Goal: Task Accomplishment & Management: Manage account settings

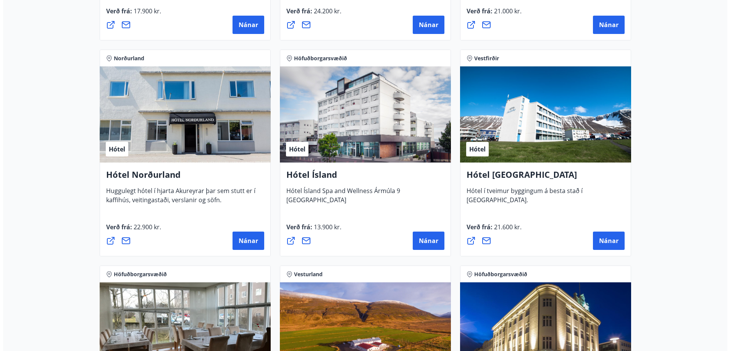
scroll to position [1261, 0]
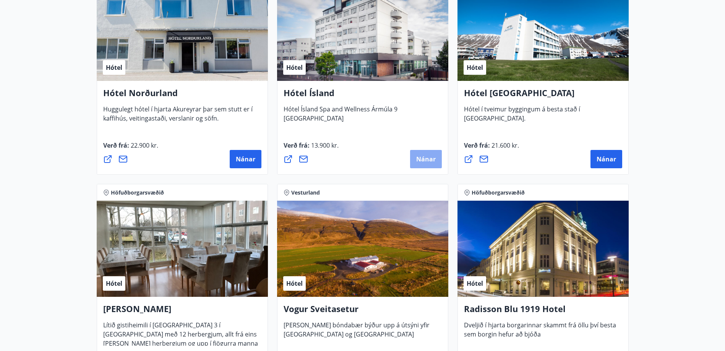
click at [421, 160] on span "Nánar" at bounding box center [425, 159] width 19 height 8
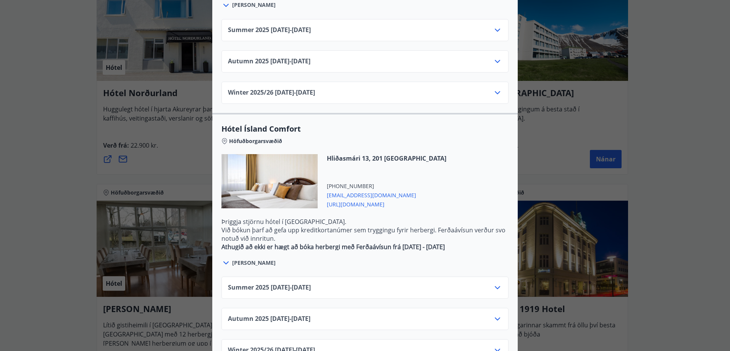
scroll to position [312, 0]
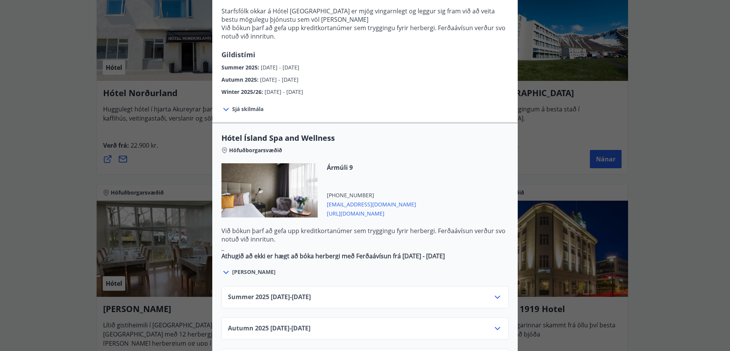
click at [493, 293] on icon at bounding box center [497, 297] width 9 height 9
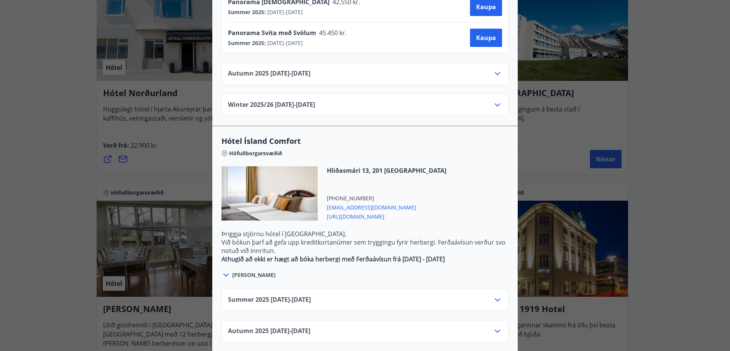
scroll to position [734, 0]
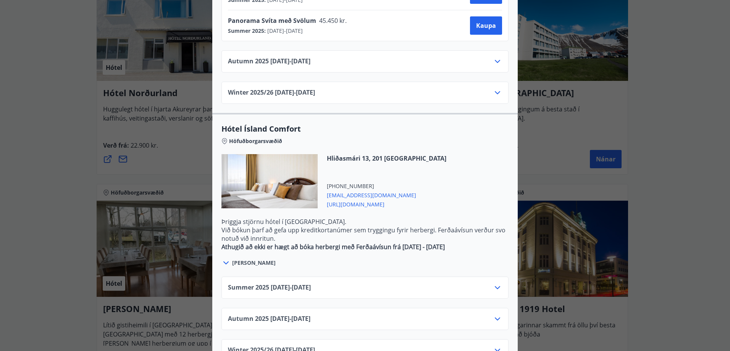
click at [494, 283] on icon at bounding box center [497, 287] width 9 height 9
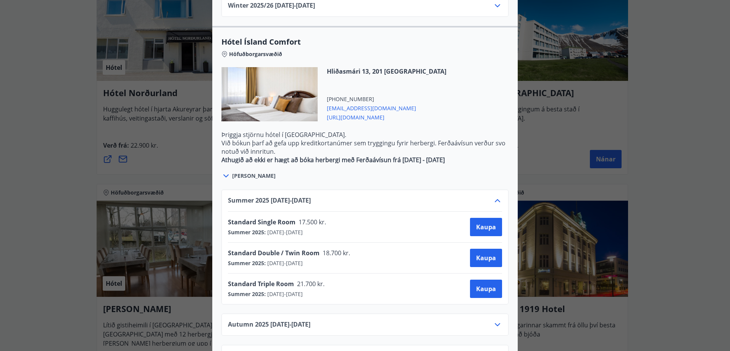
scroll to position [827, 0]
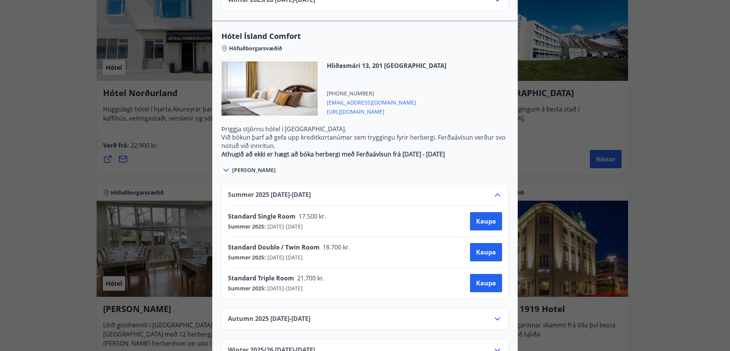
click at [494, 346] on icon at bounding box center [497, 350] width 9 height 9
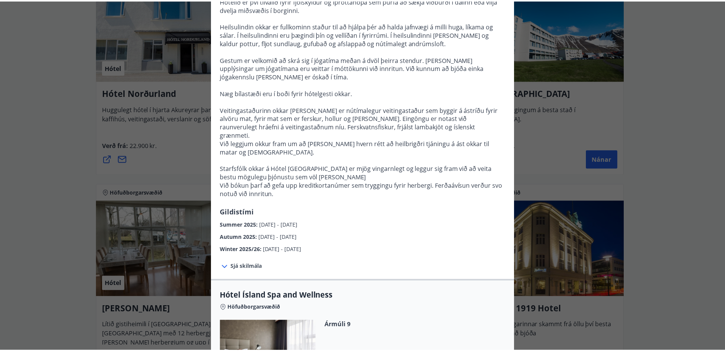
scroll to position [0, 0]
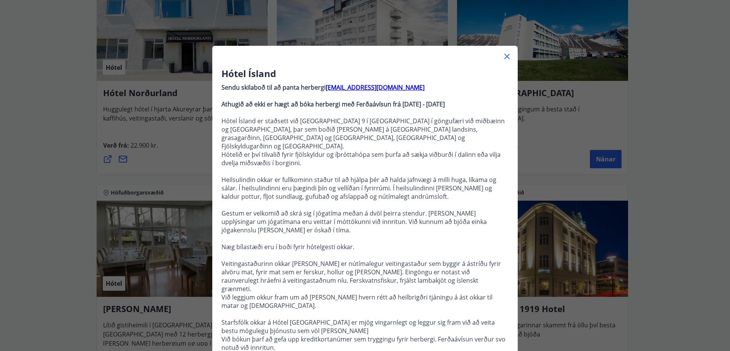
click at [505, 58] on icon at bounding box center [507, 56] width 5 height 5
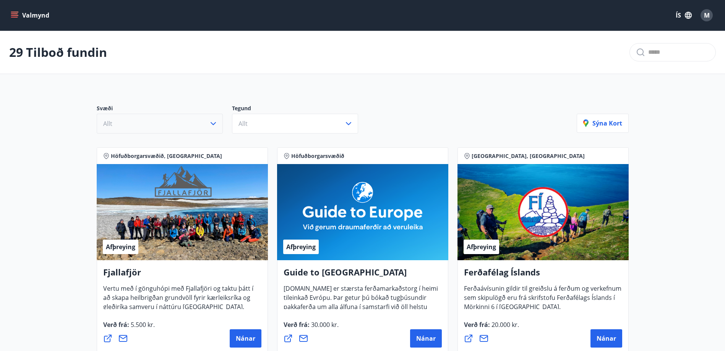
click at [213, 123] on icon "button" at bounding box center [213, 123] width 9 height 9
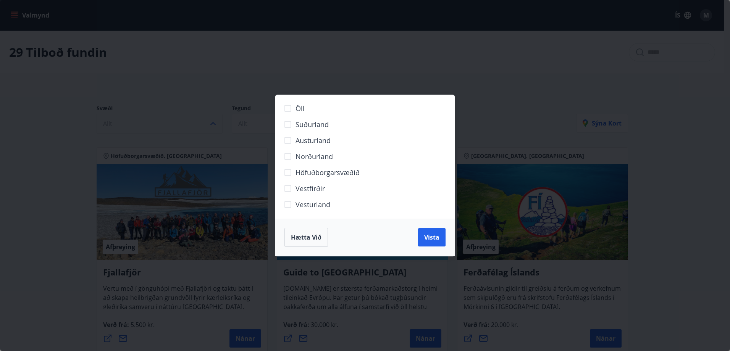
click at [215, 53] on div "Öll Suðurland [GEOGRAPHIC_DATA] Norðurland Höfuðborgarsvæðið [GEOGRAPHIC_DATA] …" at bounding box center [365, 175] width 730 height 351
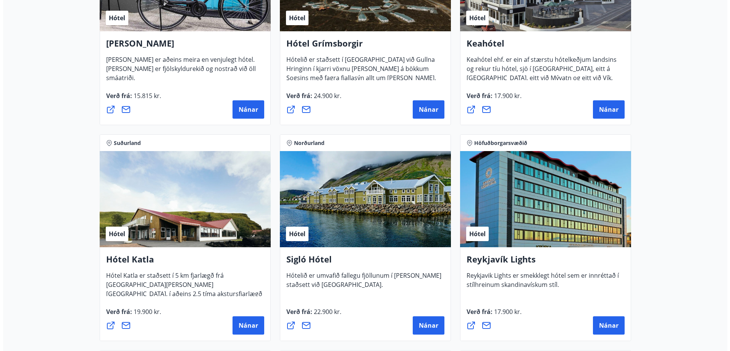
scroll to position [497, 0]
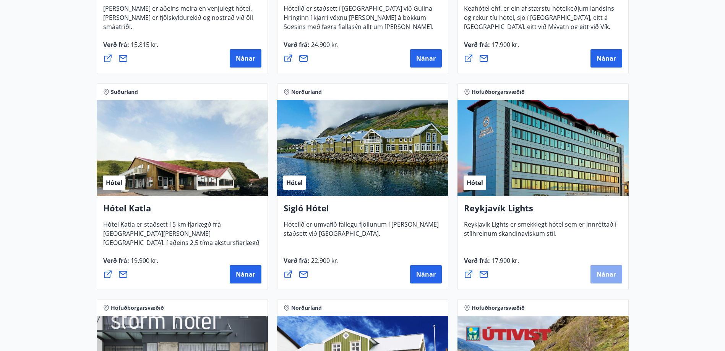
click at [595, 269] on button "Nánar" at bounding box center [606, 274] width 32 height 18
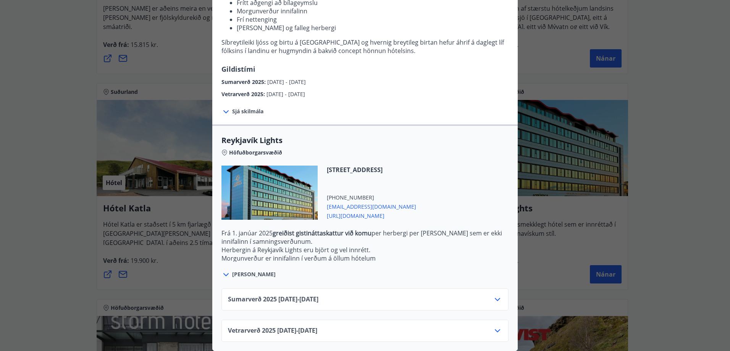
scroll to position [16, 0]
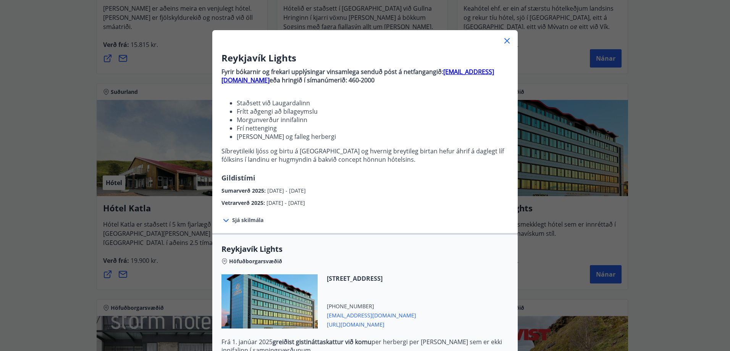
click at [243, 219] on span "Sjá skilmála" at bounding box center [247, 221] width 31 height 8
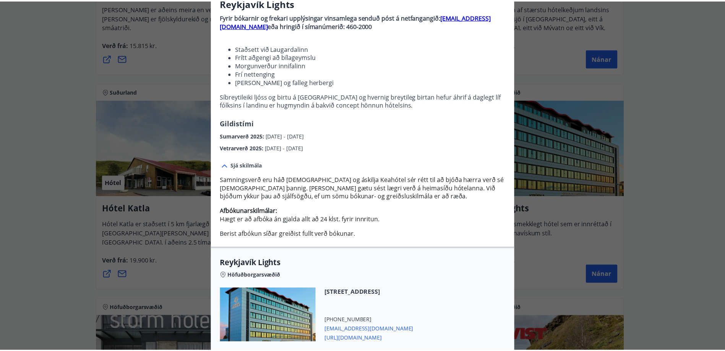
scroll to position [0, 0]
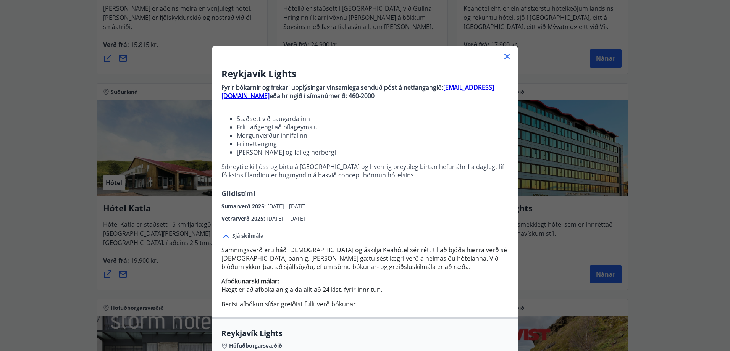
click at [507, 55] on icon at bounding box center [507, 56] width 5 height 5
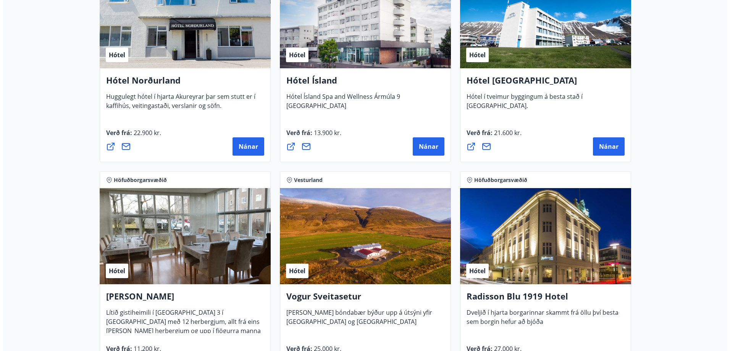
scroll to position [1261, 0]
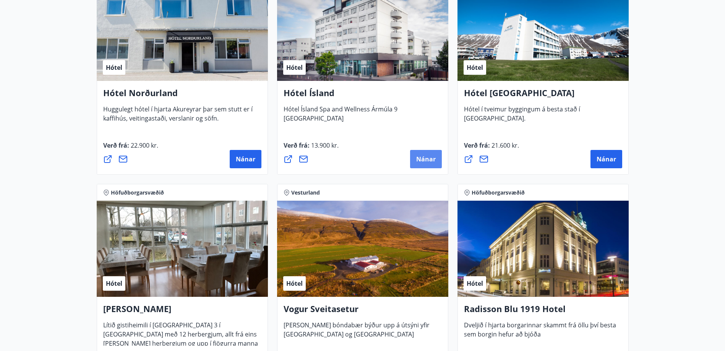
click at [424, 159] on span "Nánar" at bounding box center [425, 159] width 19 height 8
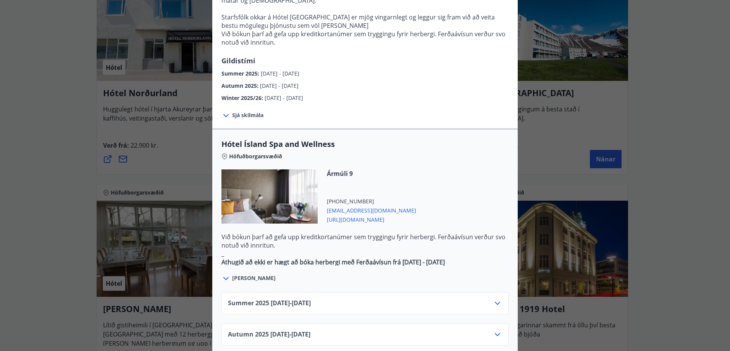
scroll to position [382, 0]
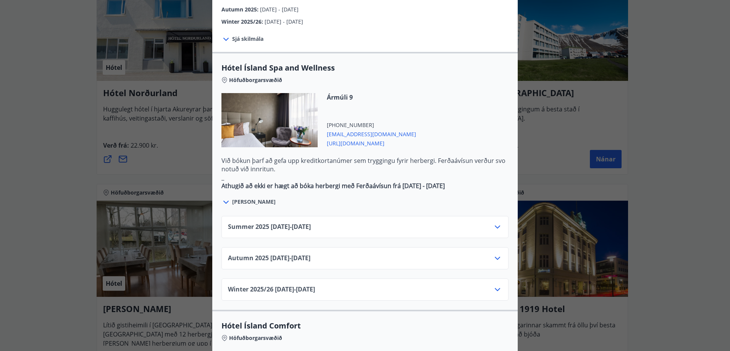
click at [495, 223] on icon at bounding box center [497, 227] width 9 height 9
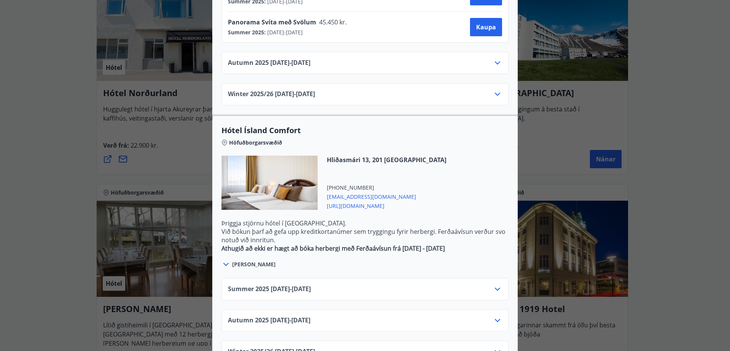
scroll to position [734, 0]
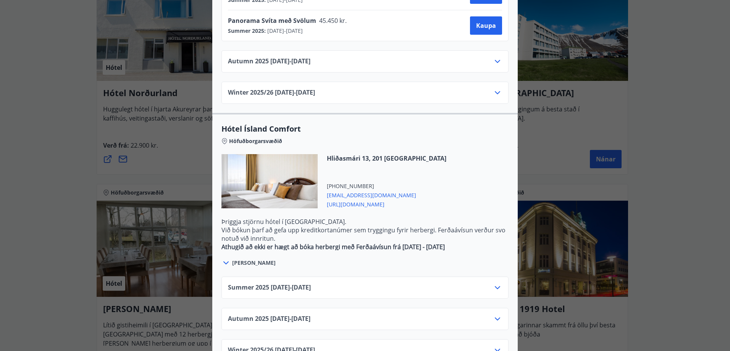
click at [494, 283] on icon at bounding box center [497, 287] width 9 height 9
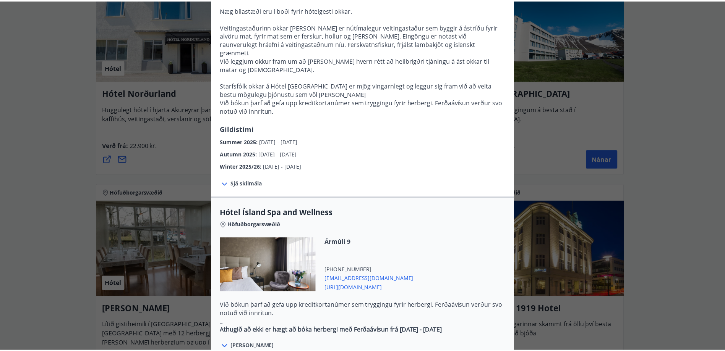
scroll to position [0, 0]
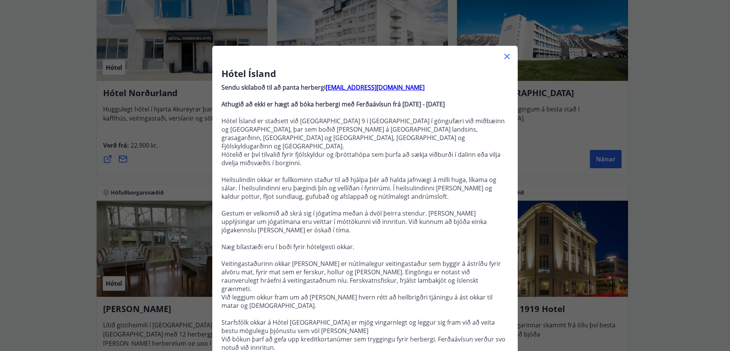
click at [506, 53] on icon at bounding box center [507, 56] width 9 height 9
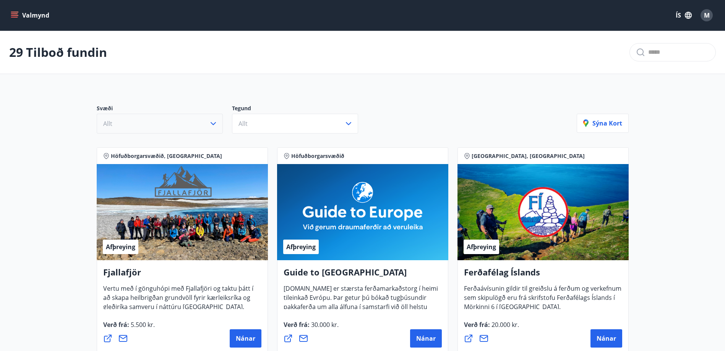
click at [13, 12] on icon "menu" at bounding box center [15, 12] width 8 height 1
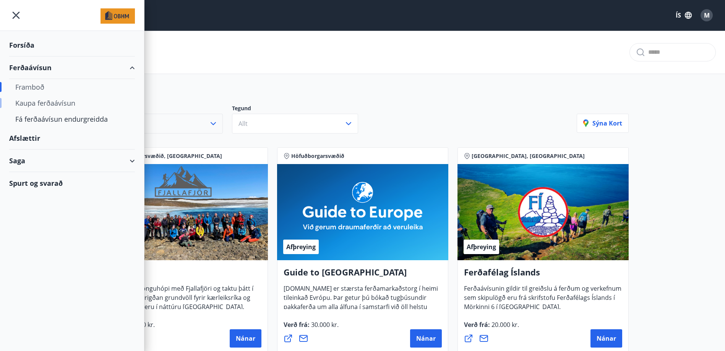
click at [42, 101] on div "Kaupa ferðaávísun" at bounding box center [71, 103] width 113 height 16
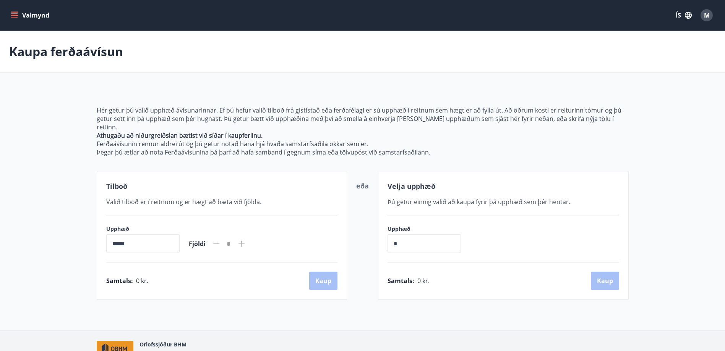
click at [17, 12] on icon "menu" at bounding box center [15, 12] width 8 height 1
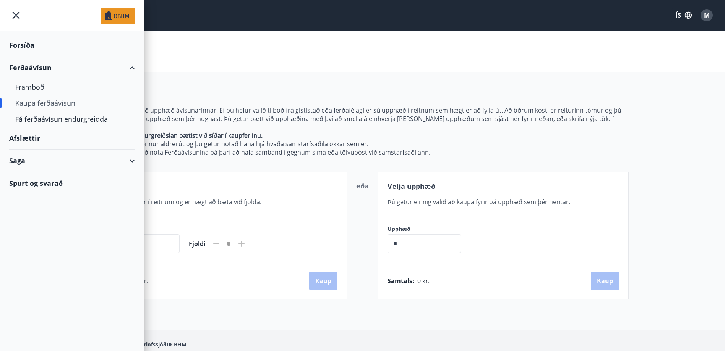
click at [28, 160] on div "Saga" at bounding box center [72, 161] width 126 height 23
click at [34, 180] on div "Ferðaávísun" at bounding box center [71, 180] width 113 height 16
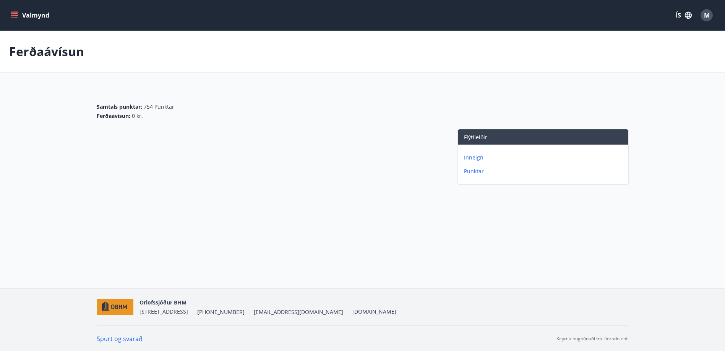
click at [473, 157] on p "Inneign" at bounding box center [544, 158] width 161 height 8
click at [476, 172] on p "Punktar" at bounding box center [544, 172] width 161 height 8
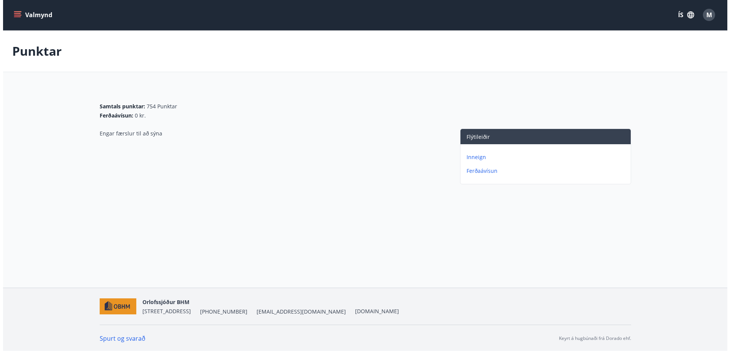
scroll to position [1, 0]
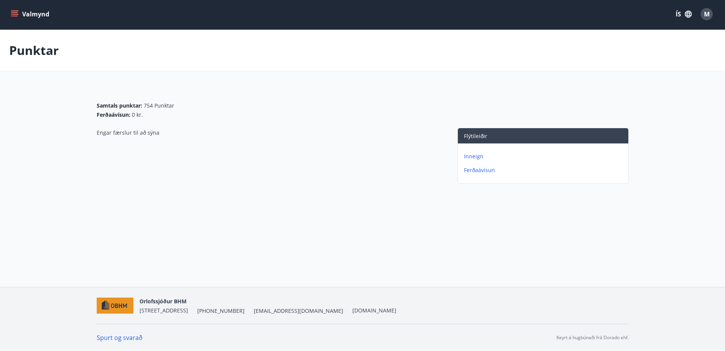
click at [703, 14] on div "M" at bounding box center [706, 14] width 12 height 12
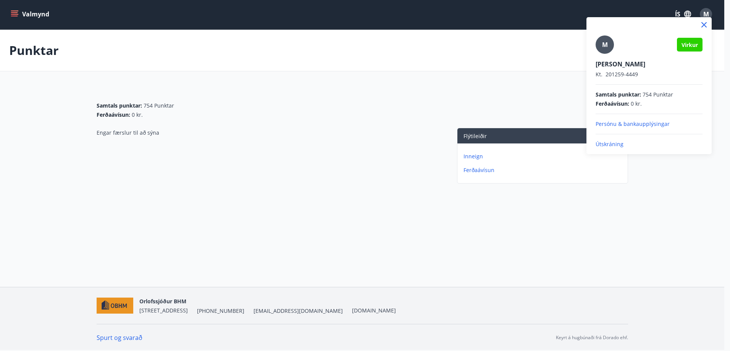
click at [625, 123] on p "Persónu & bankaupplýsingar" at bounding box center [649, 124] width 107 height 8
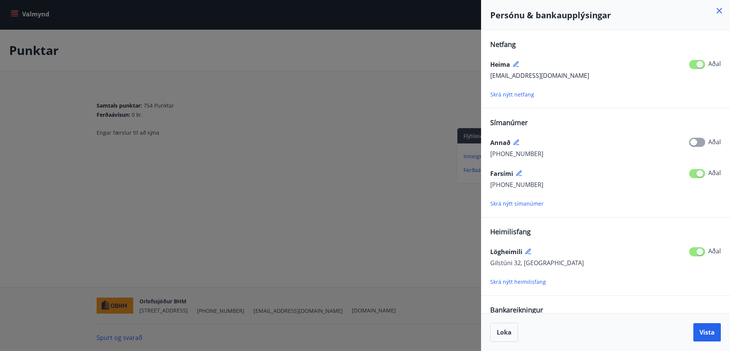
click at [516, 141] on icon at bounding box center [516, 141] width 5 height 5
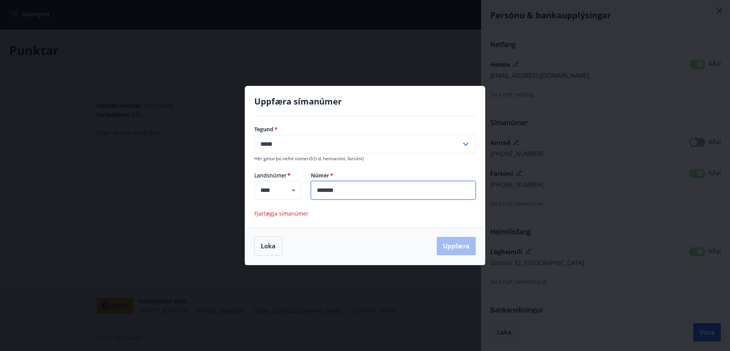
click at [345, 190] on input "*******" at bounding box center [393, 190] width 165 height 19
type input "*"
type input "*******"
click at [460, 248] on button "Uppfæra" at bounding box center [456, 246] width 39 height 18
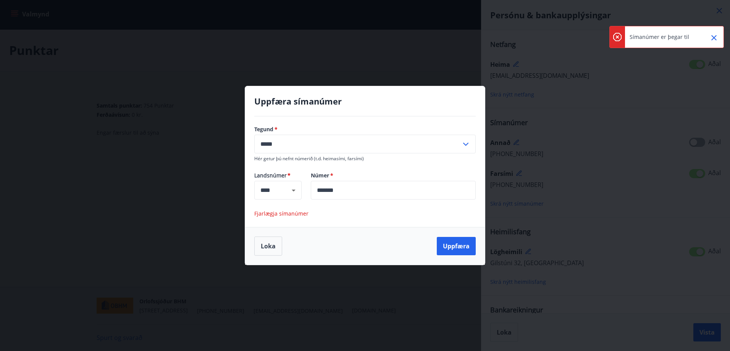
click at [714, 36] on icon "Close" at bounding box center [714, 37] width 9 height 9
click at [270, 214] on span "Fjarlægja símanúmer" at bounding box center [281, 213] width 54 height 7
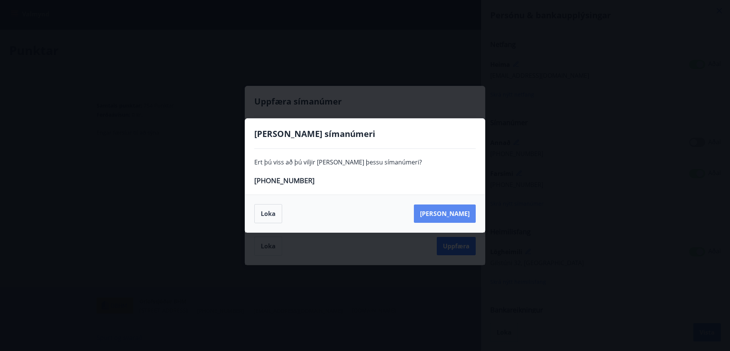
click at [461, 213] on button "[PERSON_NAME]" at bounding box center [445, 214] width 62 height 18
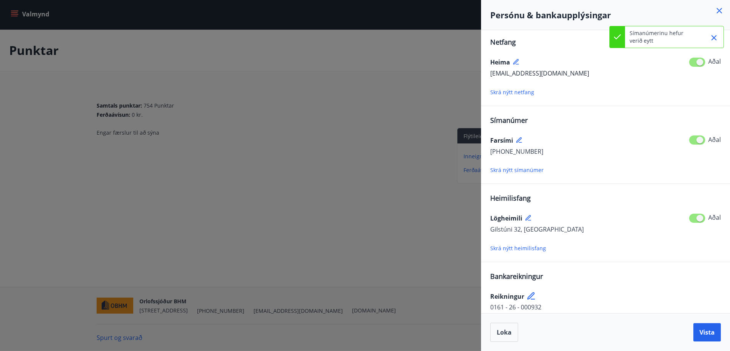
scroll to position [0, 0]
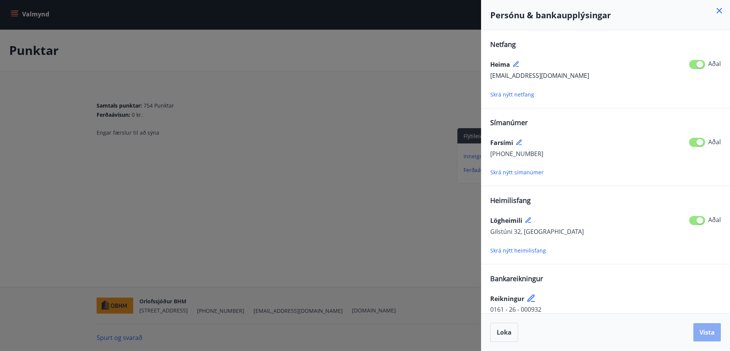
click at [706, 330] on span "Vista" at bounding box center [707, 333] width 15 height 8
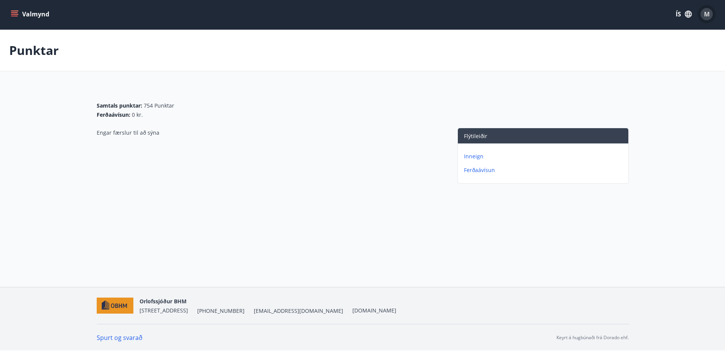
click at [702, 13] on div "M" at bounding box center [706, 14] width 12 height 12
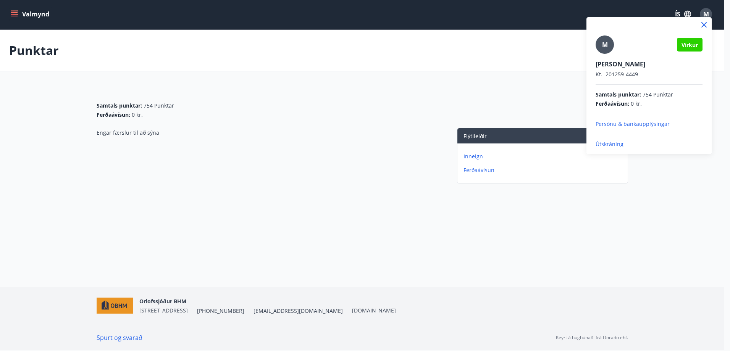
click at [614, 145] on p "Útskráning" at bounding box center [649, 145] width 107 height 8
